Goal: Task Accomplishment & Management: Complete application form

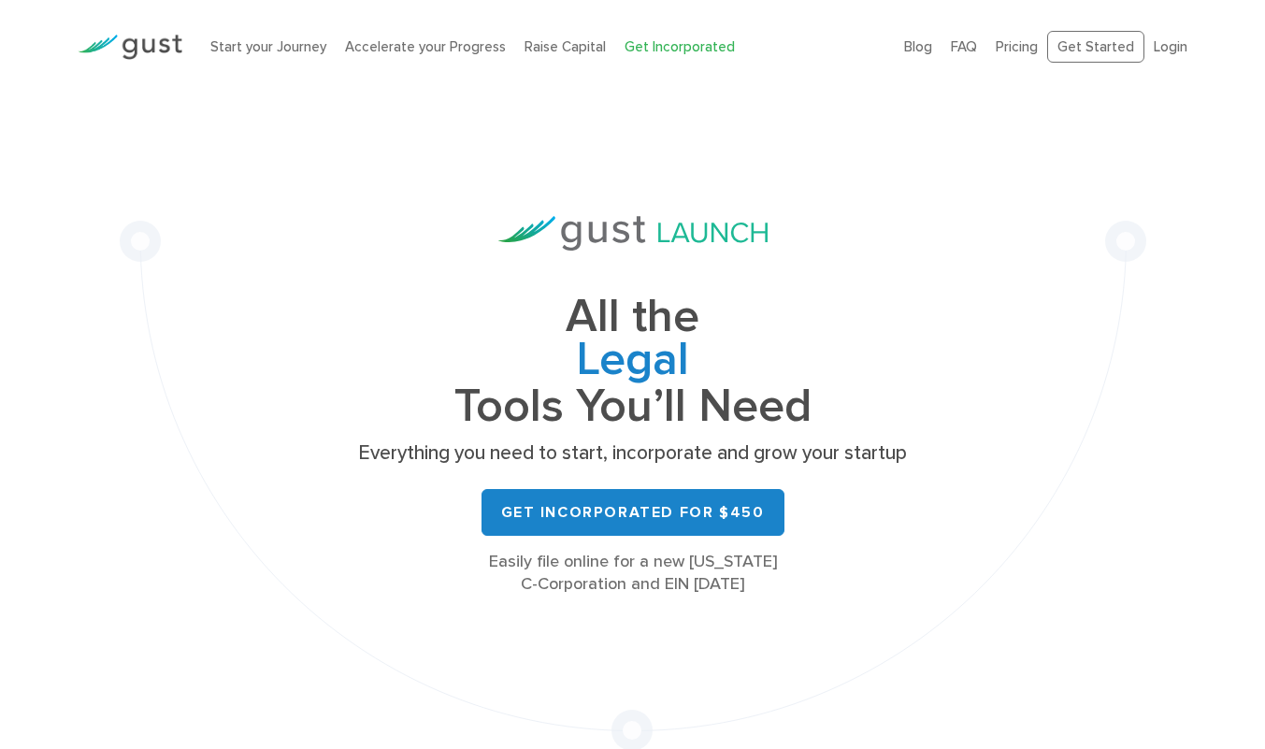
click at [564, 42] on link "Raise Capital" at bounding box center [565, 46] width 81 height 17
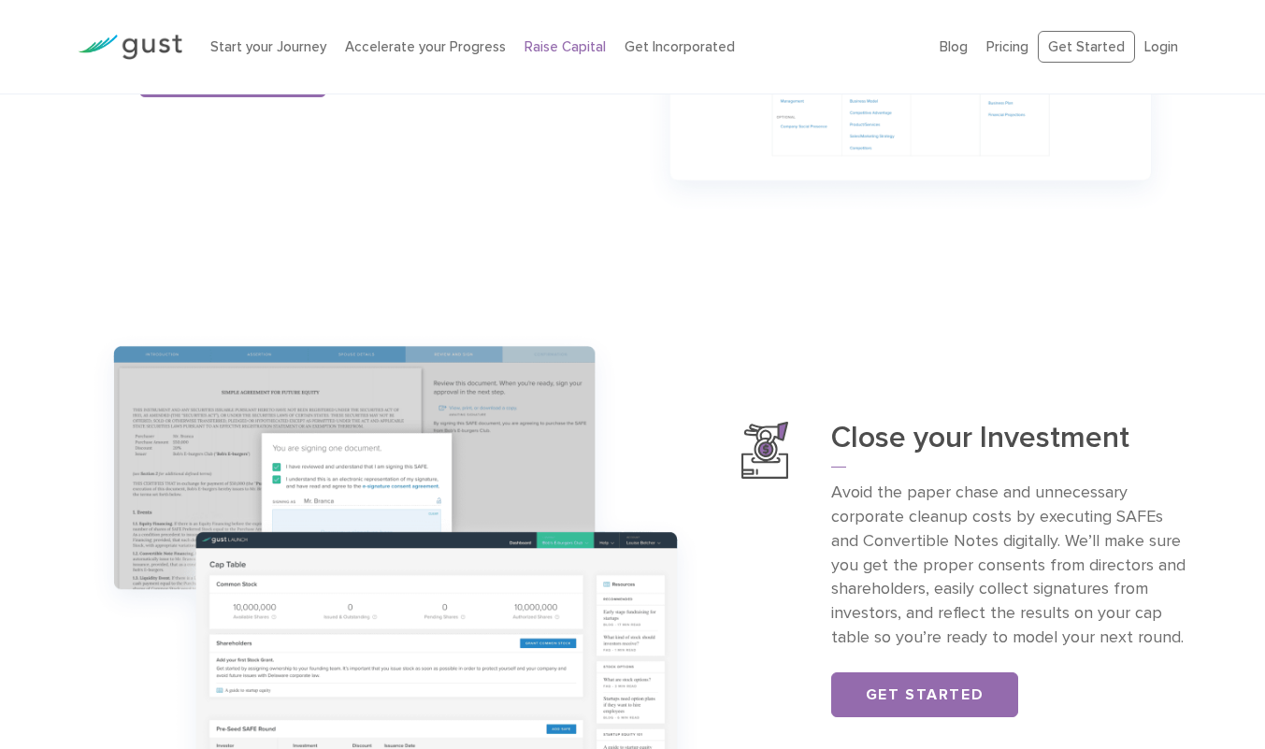
scroll to position [1402, 0]
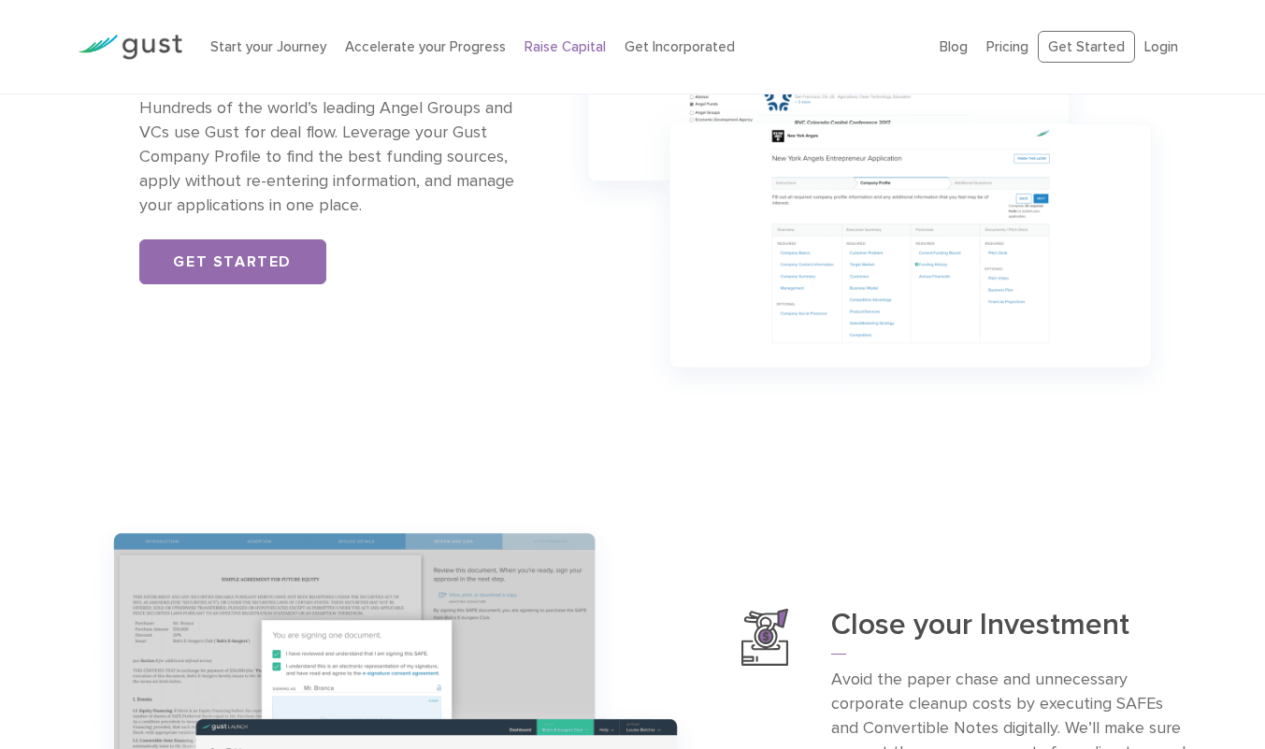
click at [234, 272] on link "Get Started" at bounding box center [232, 261] width 187 height 45
